Goal: Task Accomplishment & Management: Contribute content

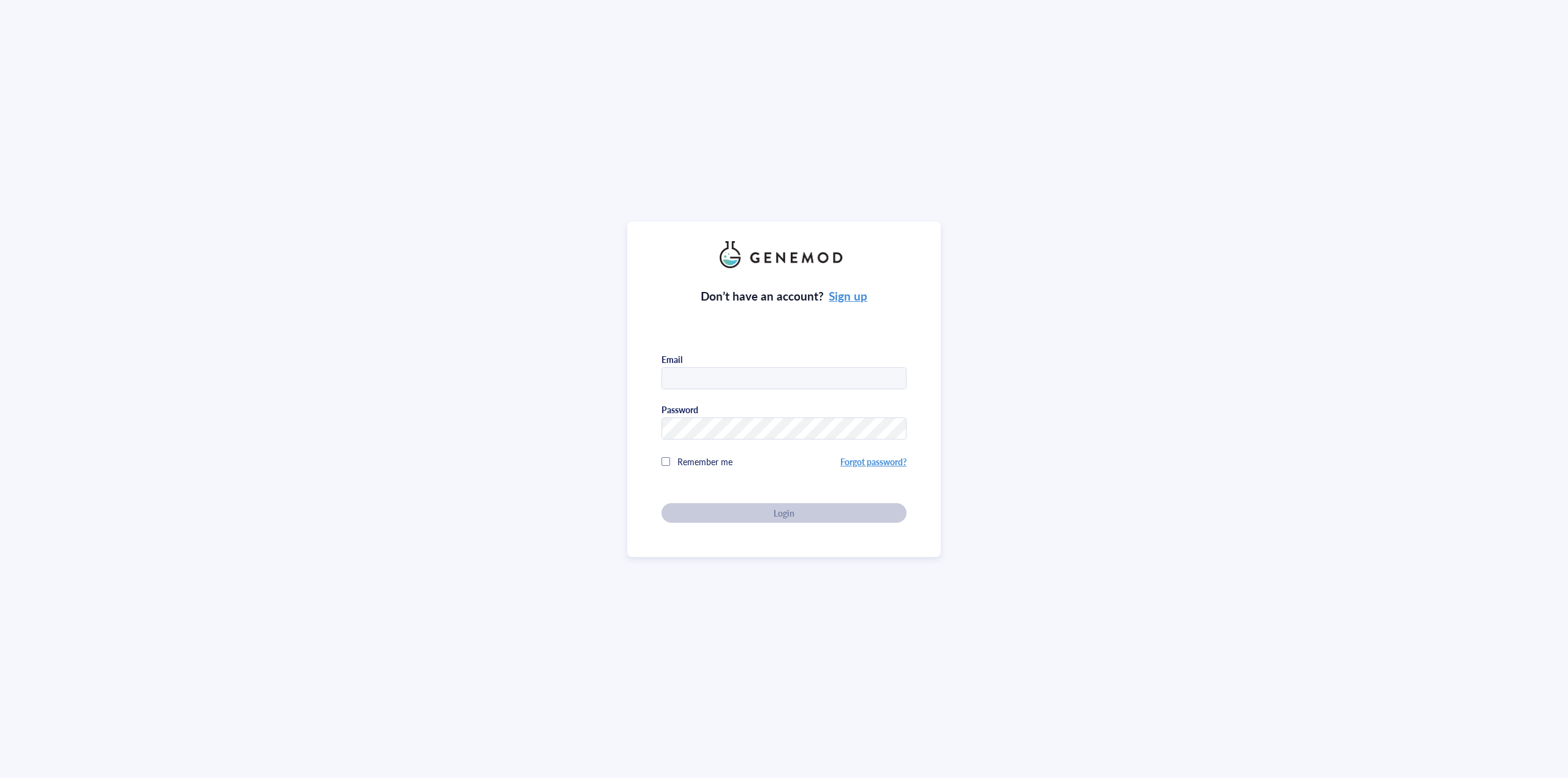
type input "[EMAIL_ADDRESS][DOMAIN_NAME]"
click at [735, 507] on div "Don’t have an account? Sign up Email [EMAIL_ADDRESS][DOMAIN_NAME] Password Reme…" at bounding box center [784, 395] width 245 height 255
click at [731, 512] on div "Login" at bounding box center [784, 513] width 205 height 11
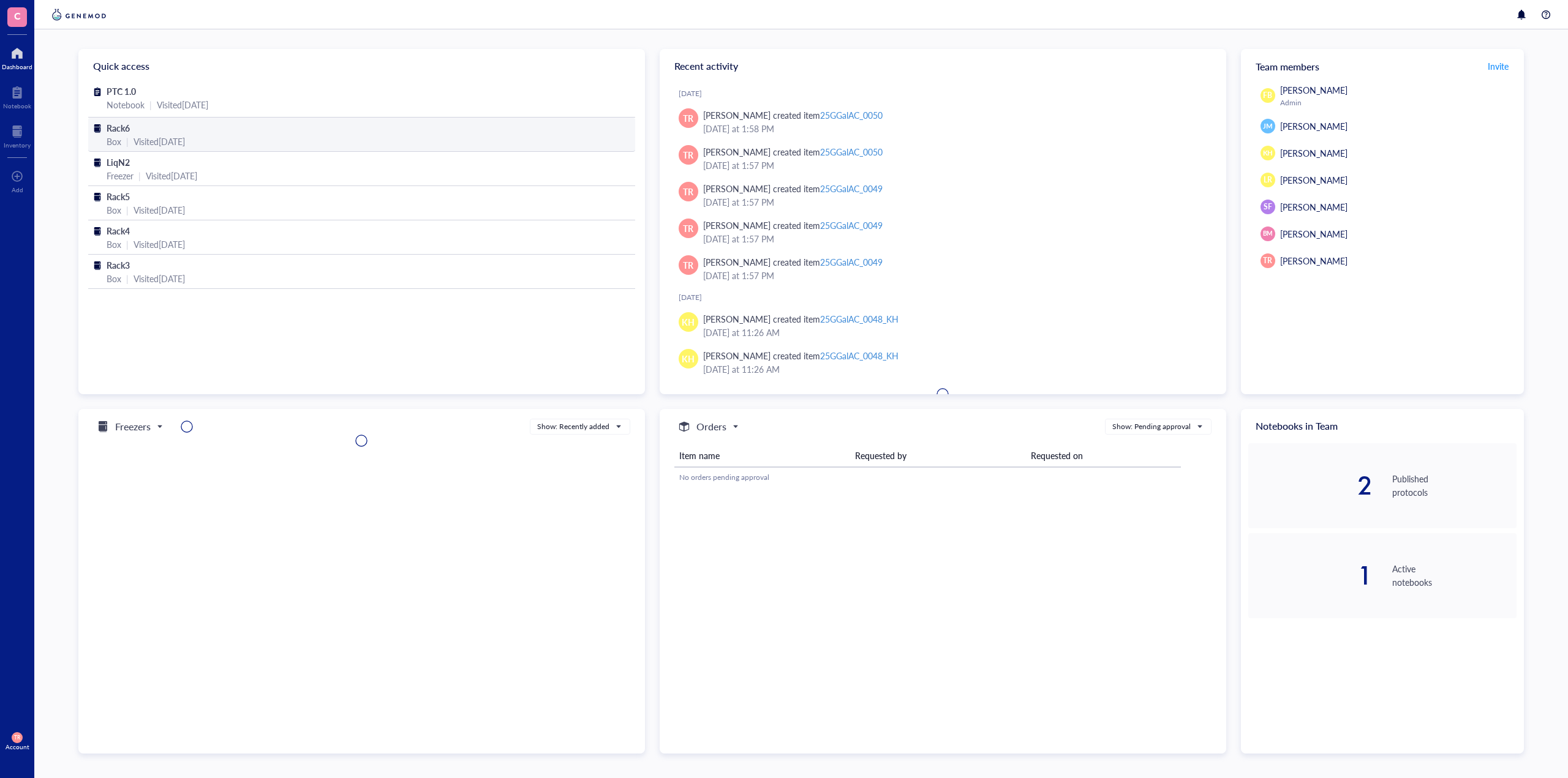
click at [122, 135] on div "Box | Visited 2 months ago" at bounding box center [362, 141] width 510 height 13
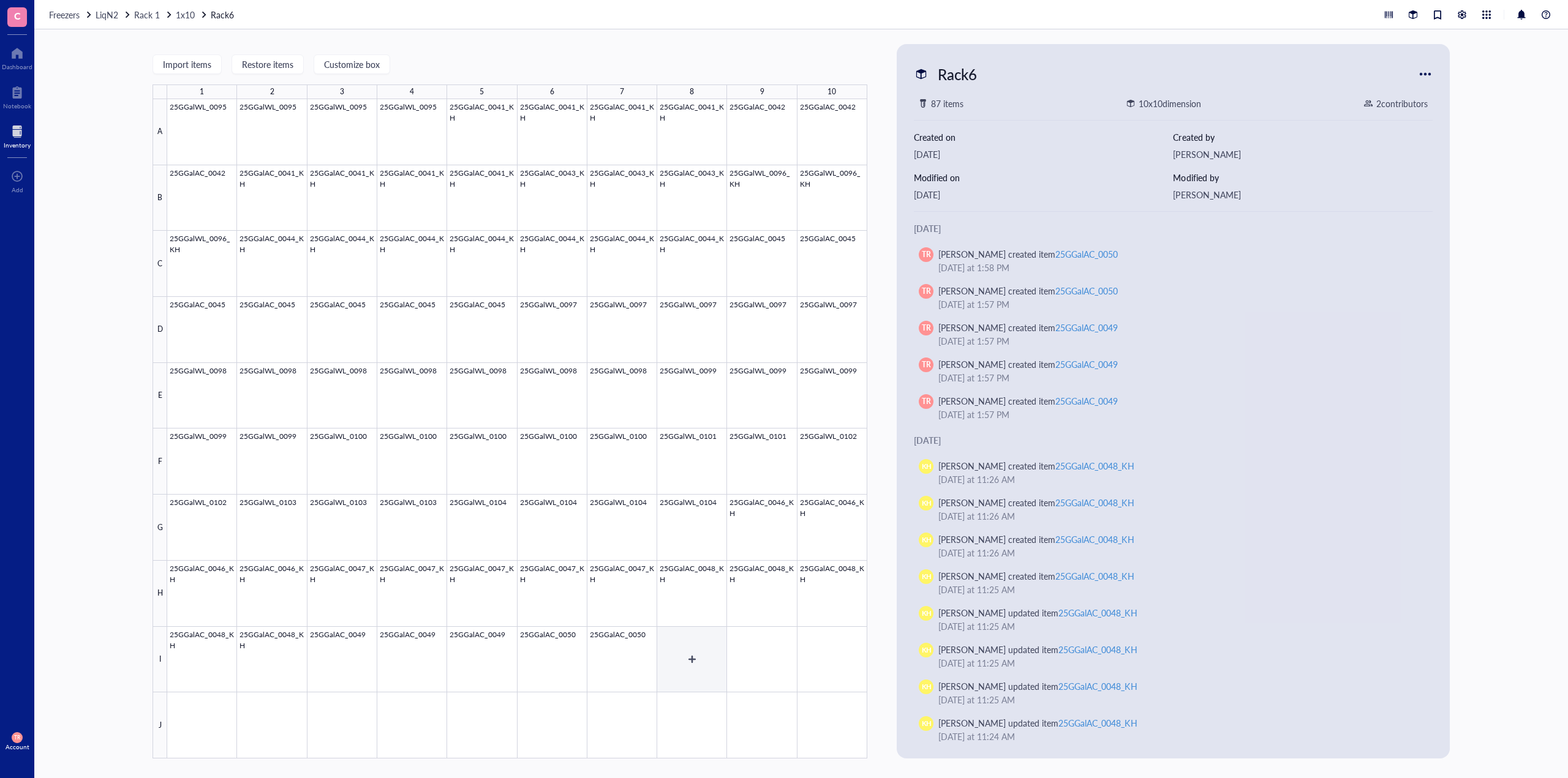
click at [687, 671] on div at bounding box center [517, 429] width 700 height 659
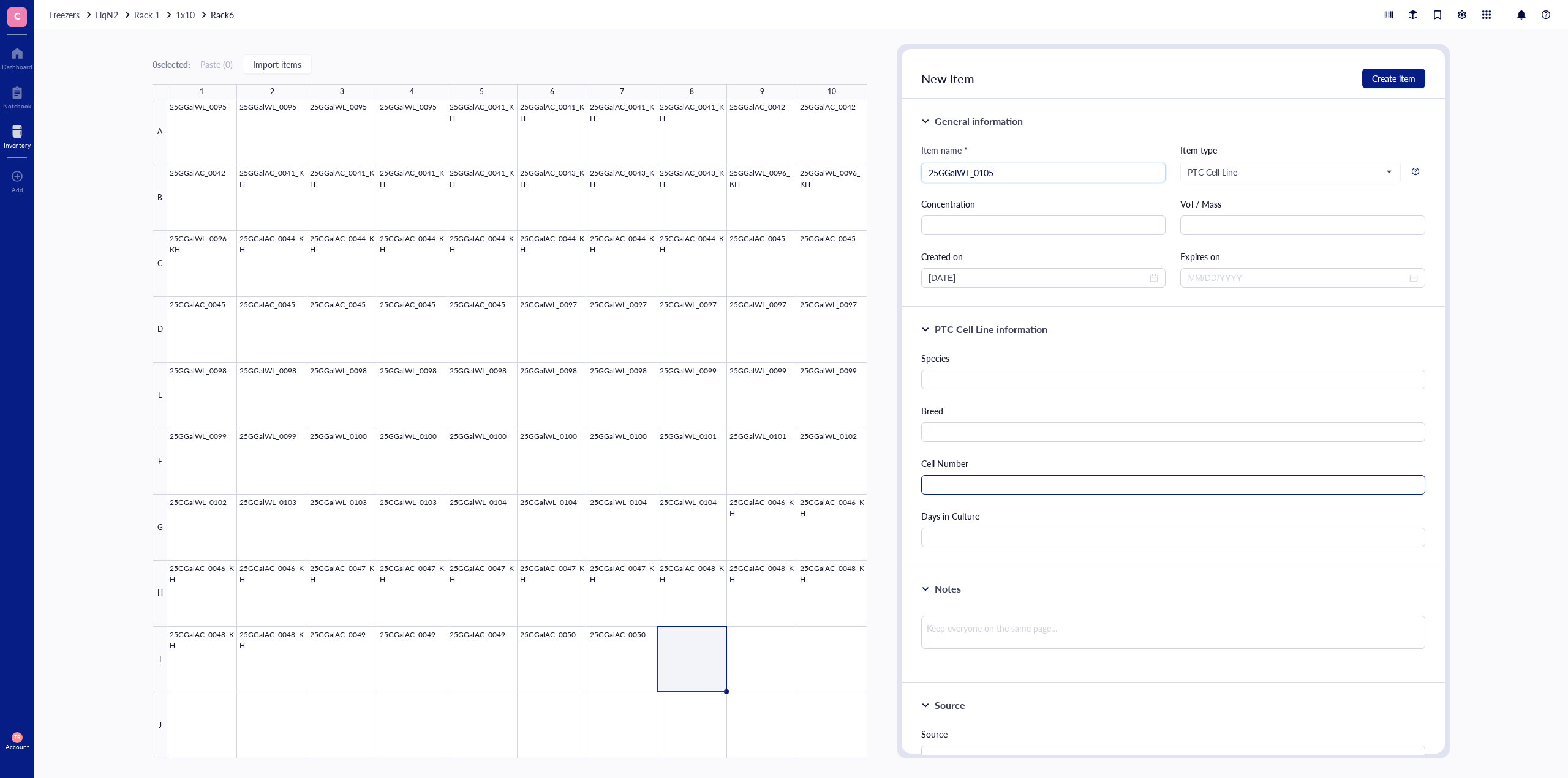
type input "25GGalWL_0105"
click at [988, 484] on input "text" at bounding box center [1173, 484] width 504 height 20
type input "550000"
click at [995, 542] on input "text" at bounding box center [1173, 537] width 504 height 20
type input "35"
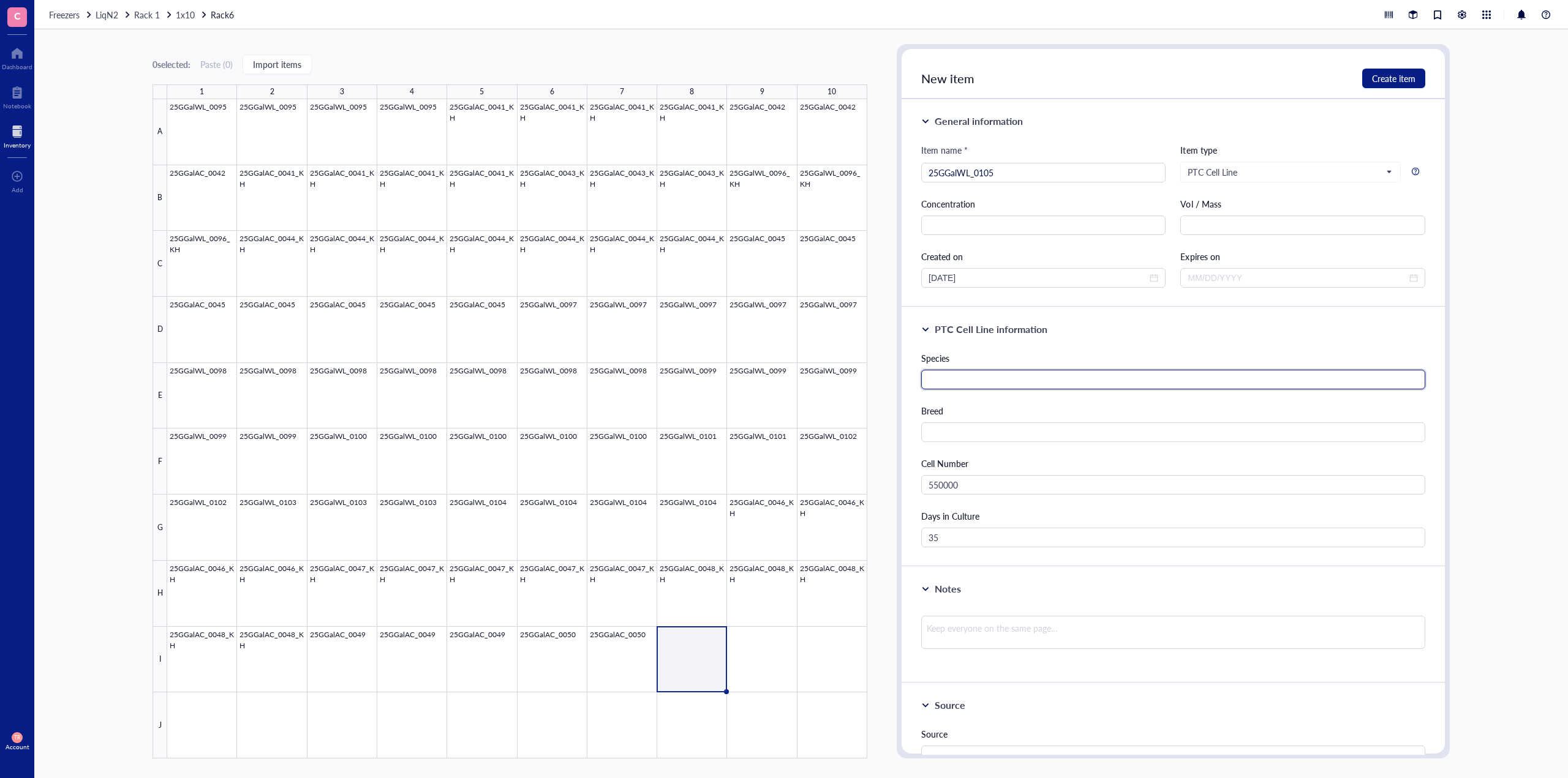
click at [989, 377] on input "text" at bounding box center [1173, 379] width 504 height 20
type input "G. gallus"
click at [988, 413] on div "Breed" at bounding box center [1173, 411] width 504 height 13
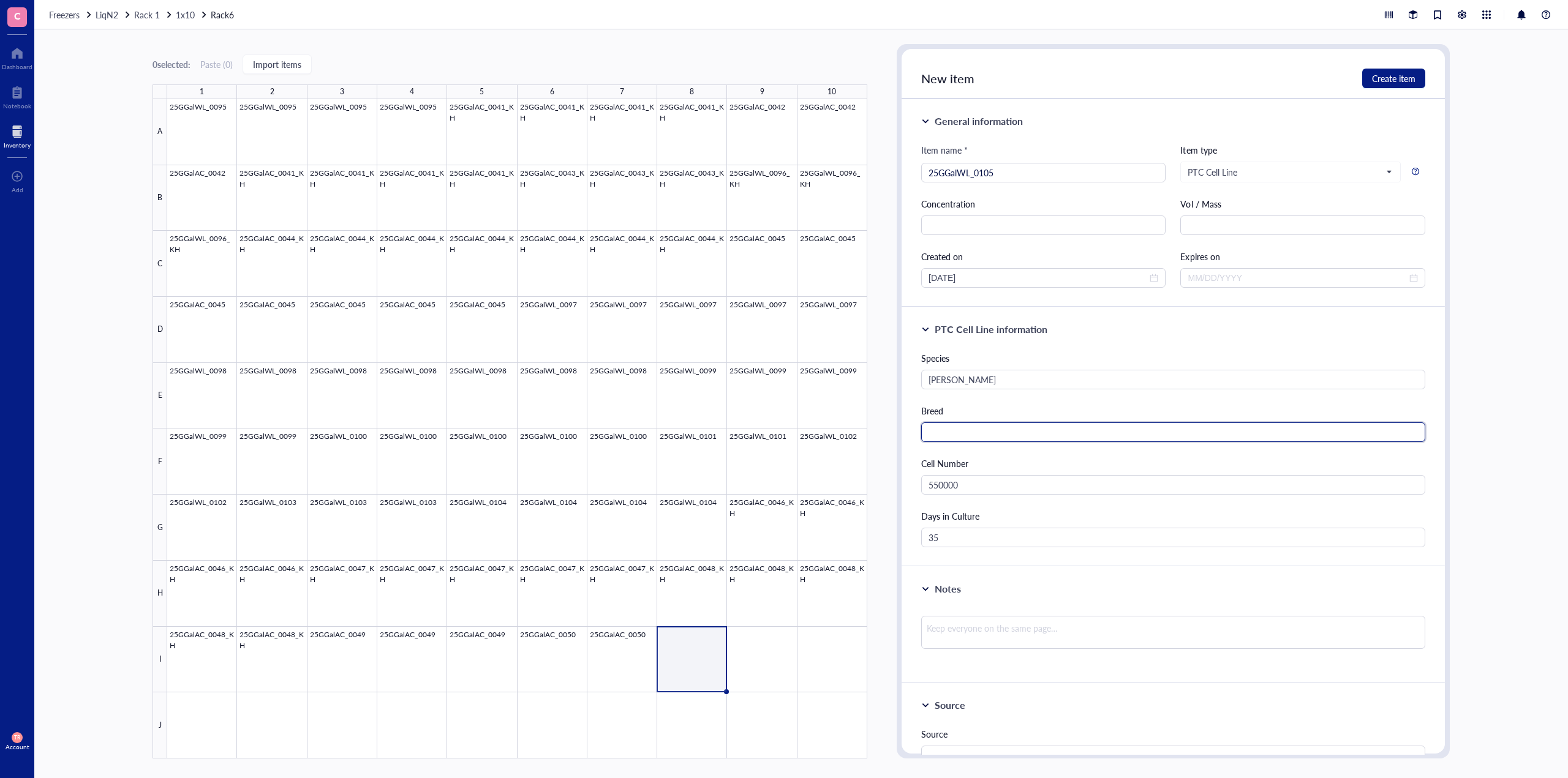
click at [989, 425] on input "text" at bounding box center [1173, 432] width 504 height 20
type input "White Leghorn"
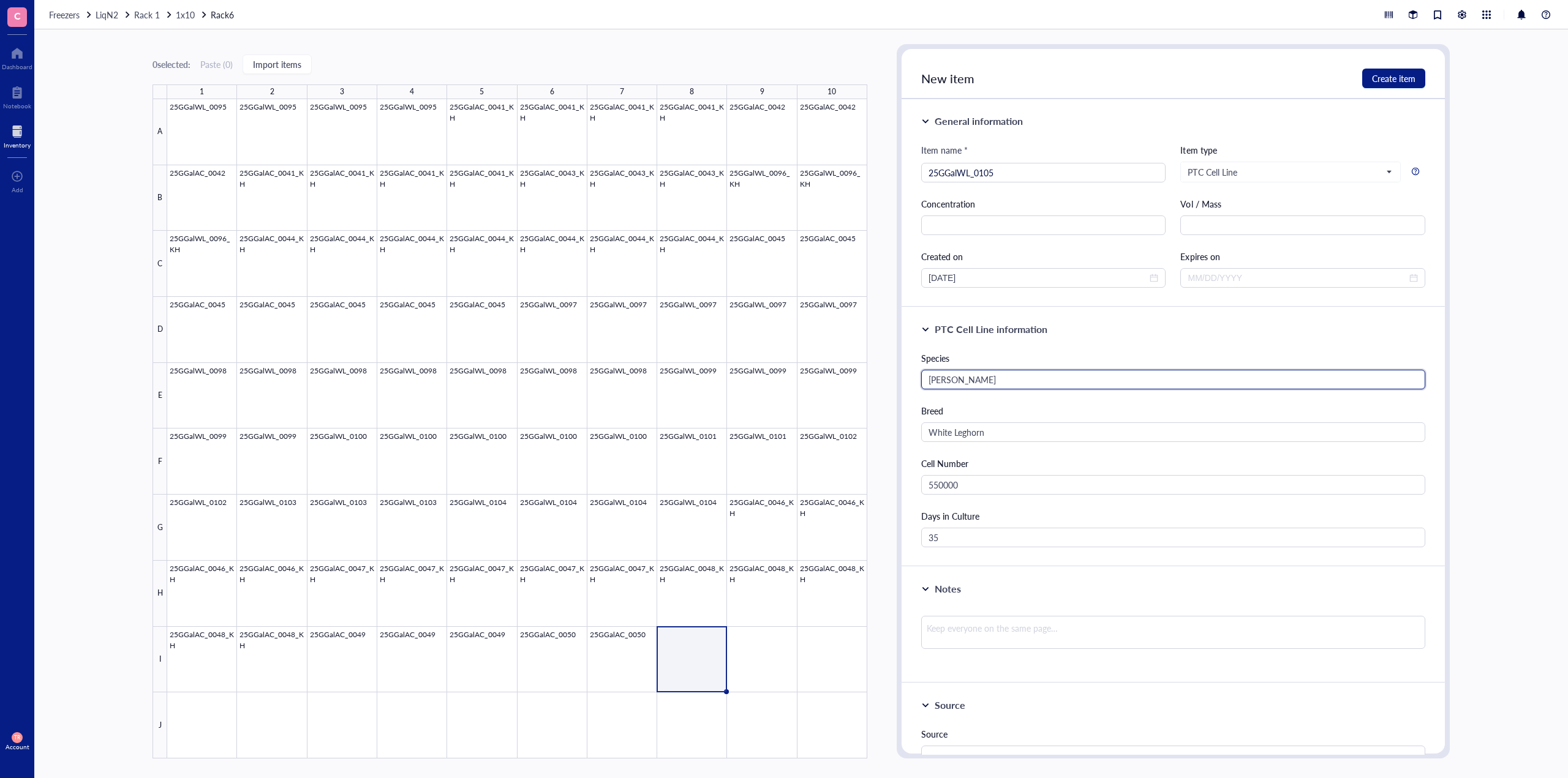
click at [1211, 370] on input "G. gallus" at bounding box center [1173, 379] width 504 height 20
click at [1384, 82] on span "Create item" at bounding box center [1393, 78] width 43 height 10
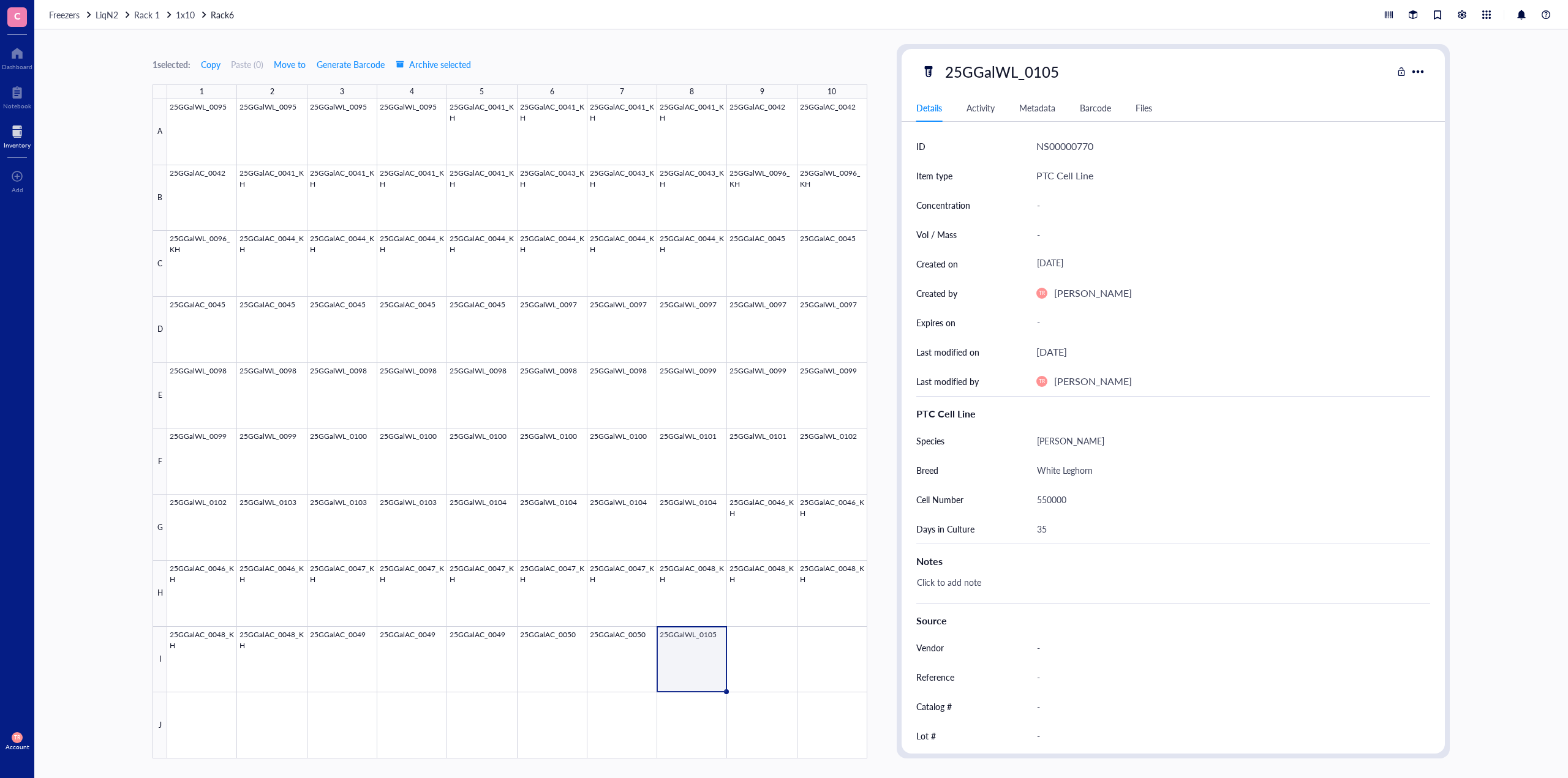
click at [695, 676] on div at bounding box center [517, 429] width 700 height 659
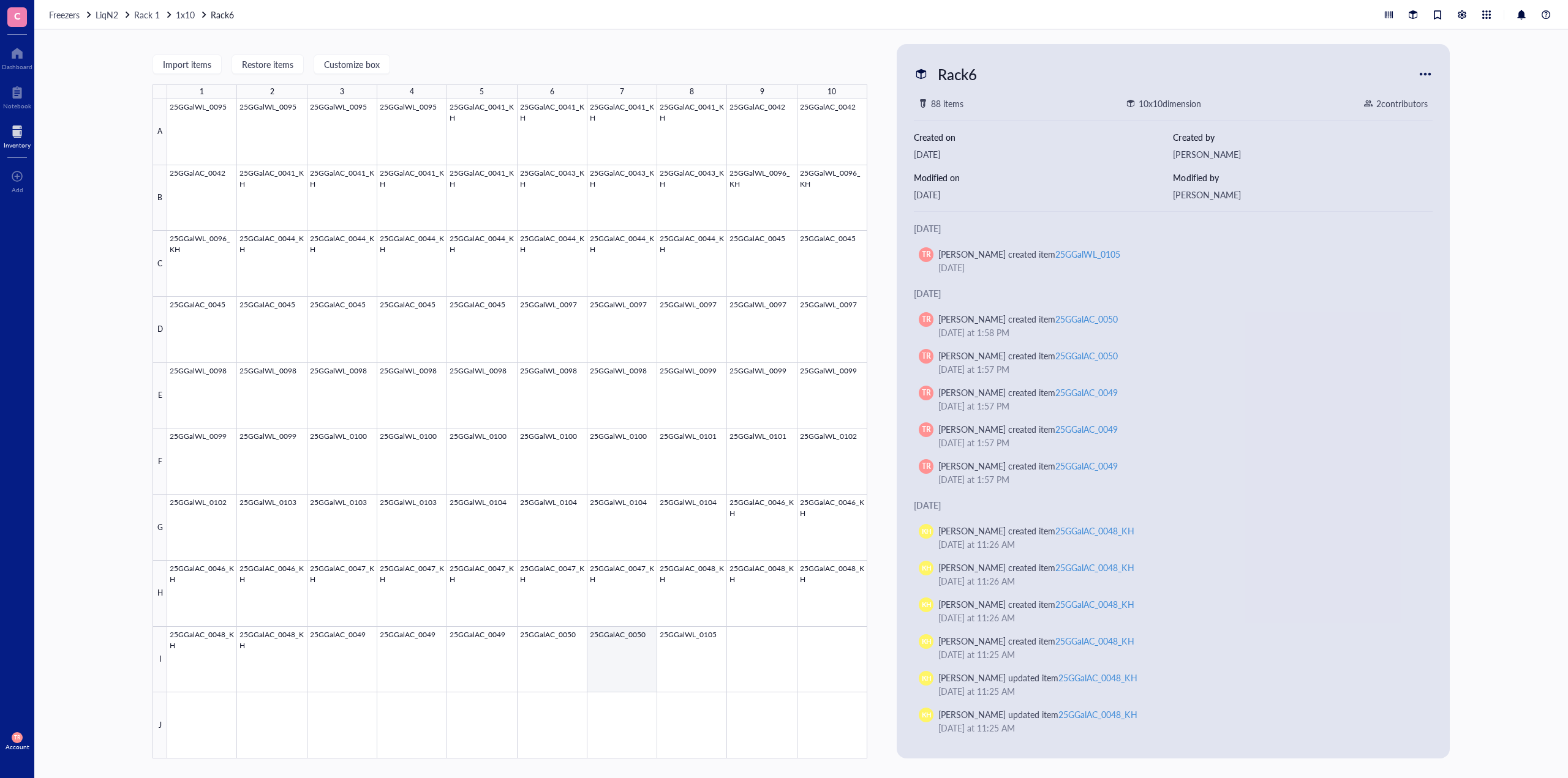
click at [670, 668] on div at bounding box center [517, 429] width 700 height 659
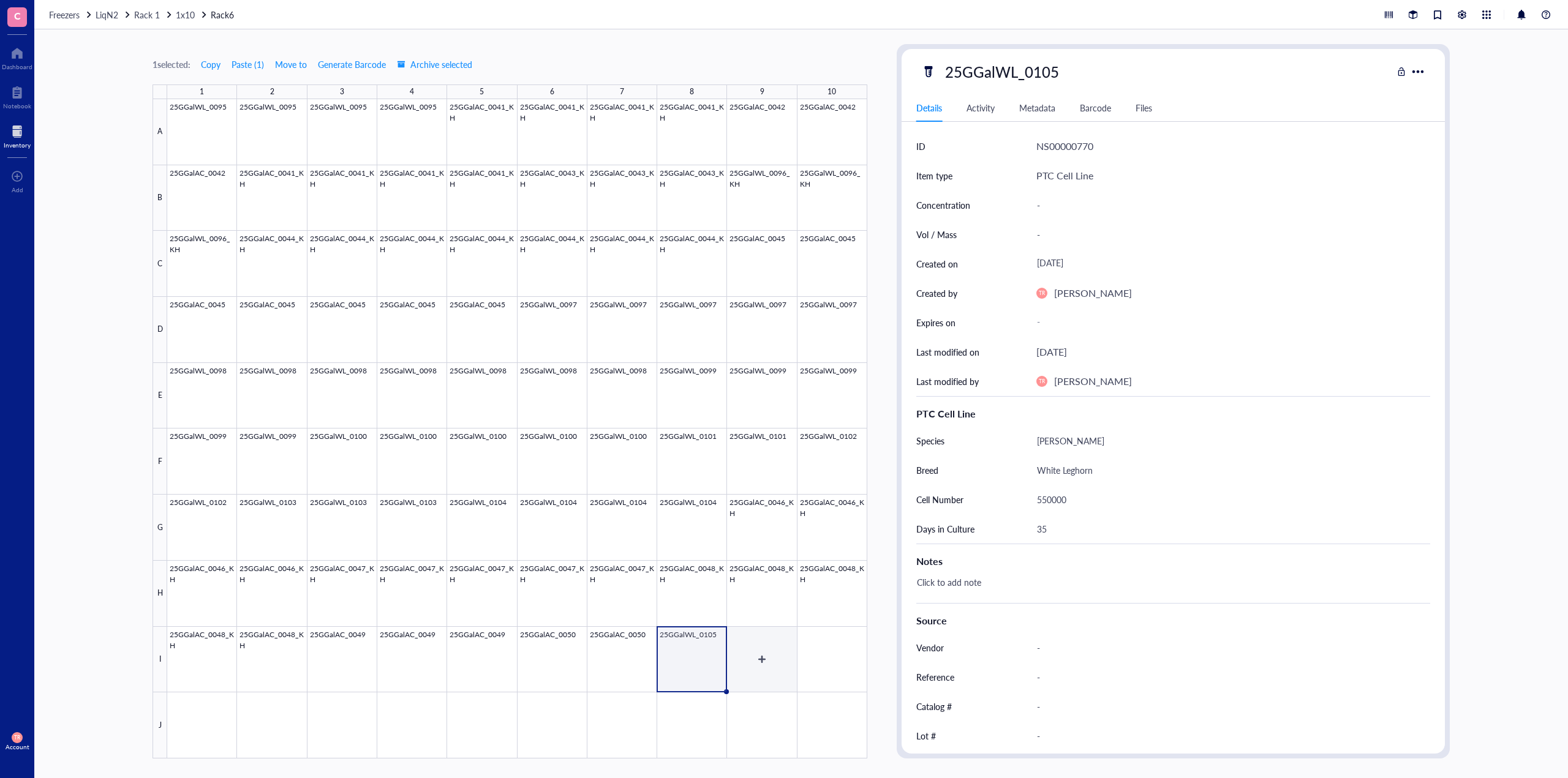
click at [772, 665] on div at bounding box center [517, 429] width 700 height 659
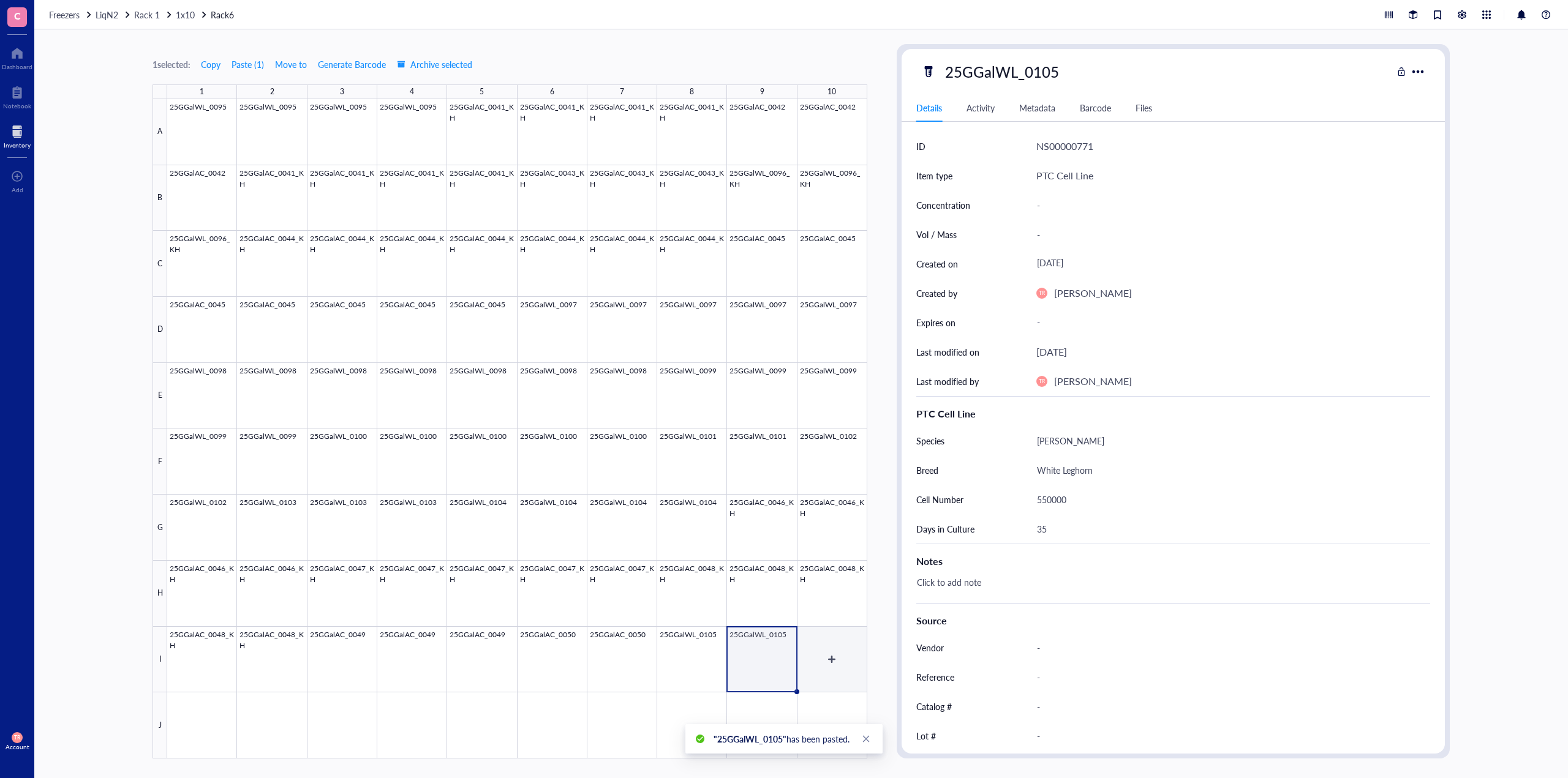
click at [818, 675] on div at bounding box center [517, 429] width 700 height 659
click at [689, 663] on div at bounding box center [517, 429] width 700 height 659
click at [745, 673] on div at bounding box center [517, 429] width 700 height 659
click at [829, 679] on div at bounding box center [517, 429] width 700 height 659
